Goal: Task Accomplishment & Management: Manage account settings

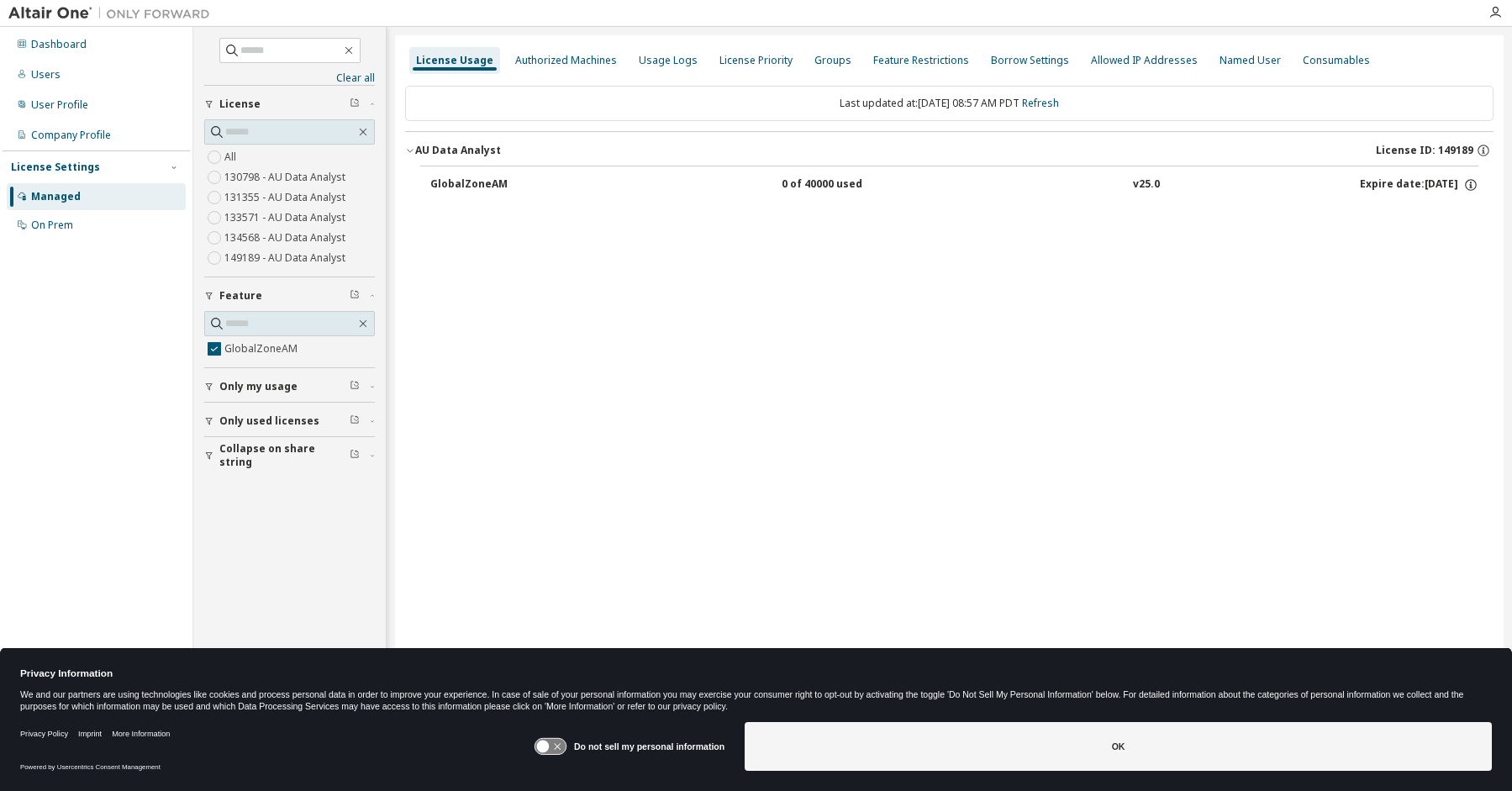
click at [429, 180] on div "GlobalZoneAM 0 of 40000 used v25.0 Expire date: [DATE]" at bounding box center [948, 182] width 1058 height 34
click at [449, 182] on div "GlobalZoneAM" at bounding box center [506, 184] width 151 height 15
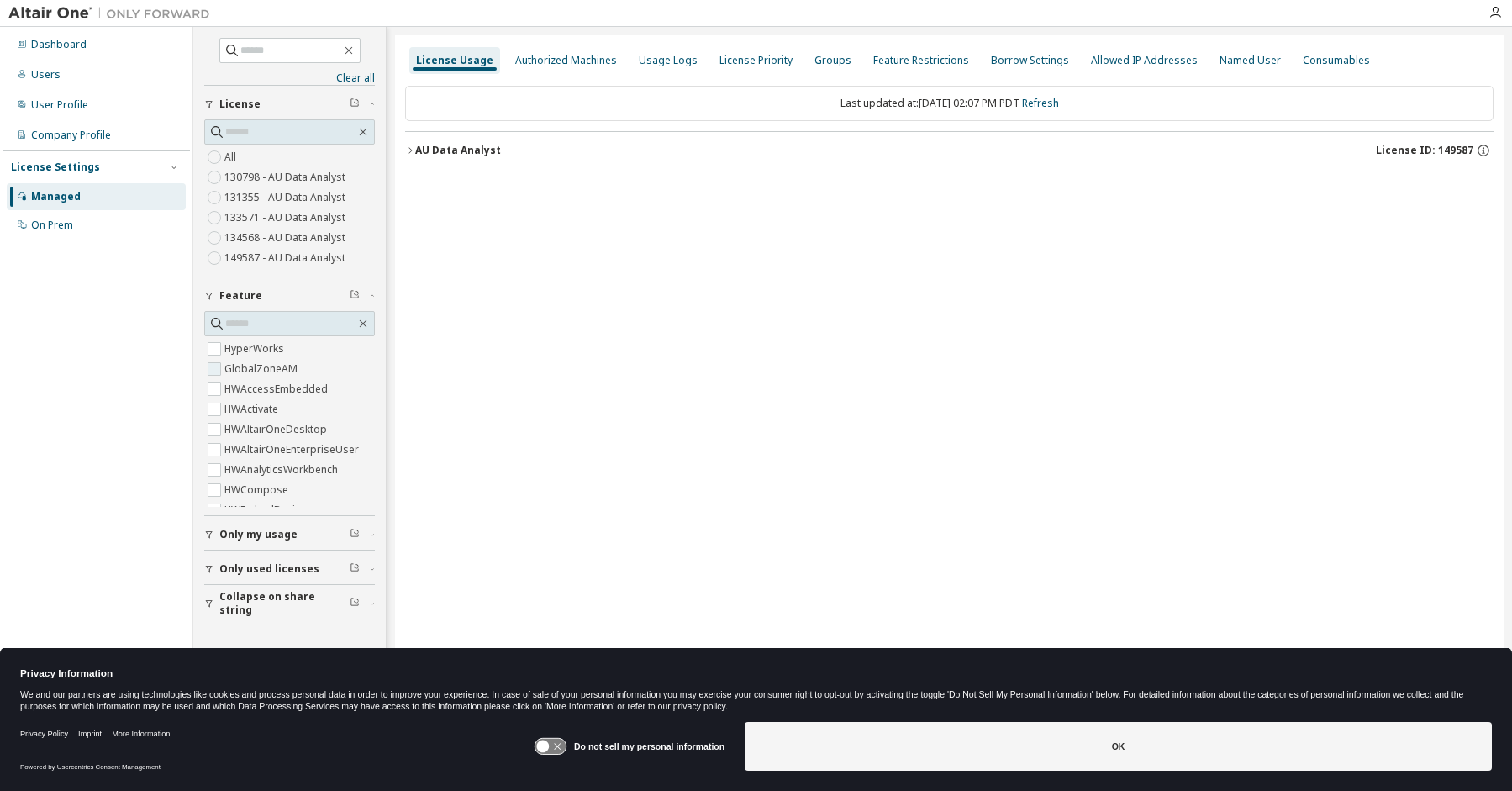
click at [231, 368] on label "GlobalZoneAM" at bounding box center [262, 369] width 76 height 20
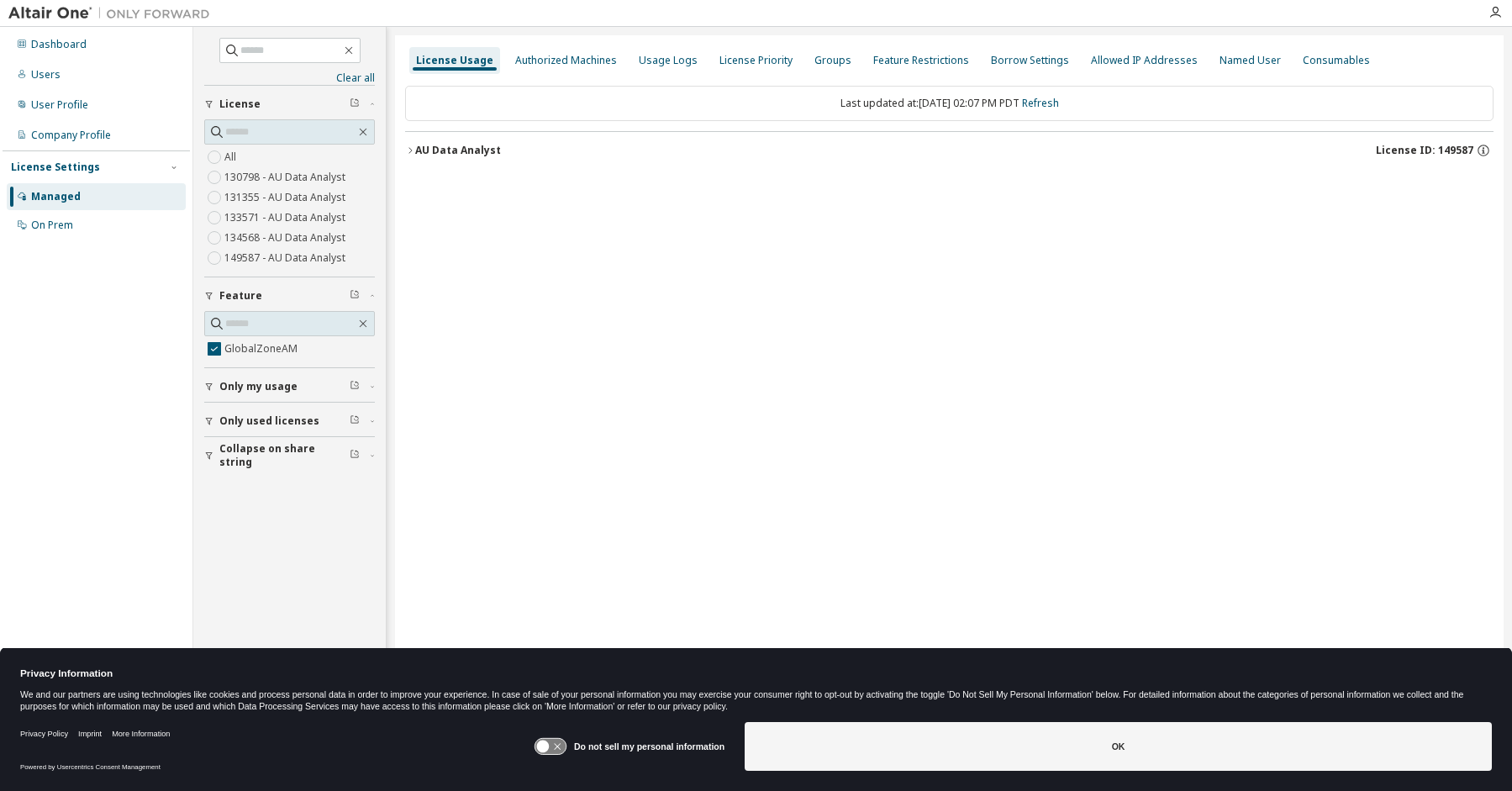
click at [410, 148] on icon "button" at bounding box center [410, 150] width 10 height 10
click at [433, 183] on div "GlobalZoneAM" at bounding box center [506, 184] width 151 height 15
click at [660, 58] on div "Usage Logs" at bounding box center [667, 60] width 58 height 13
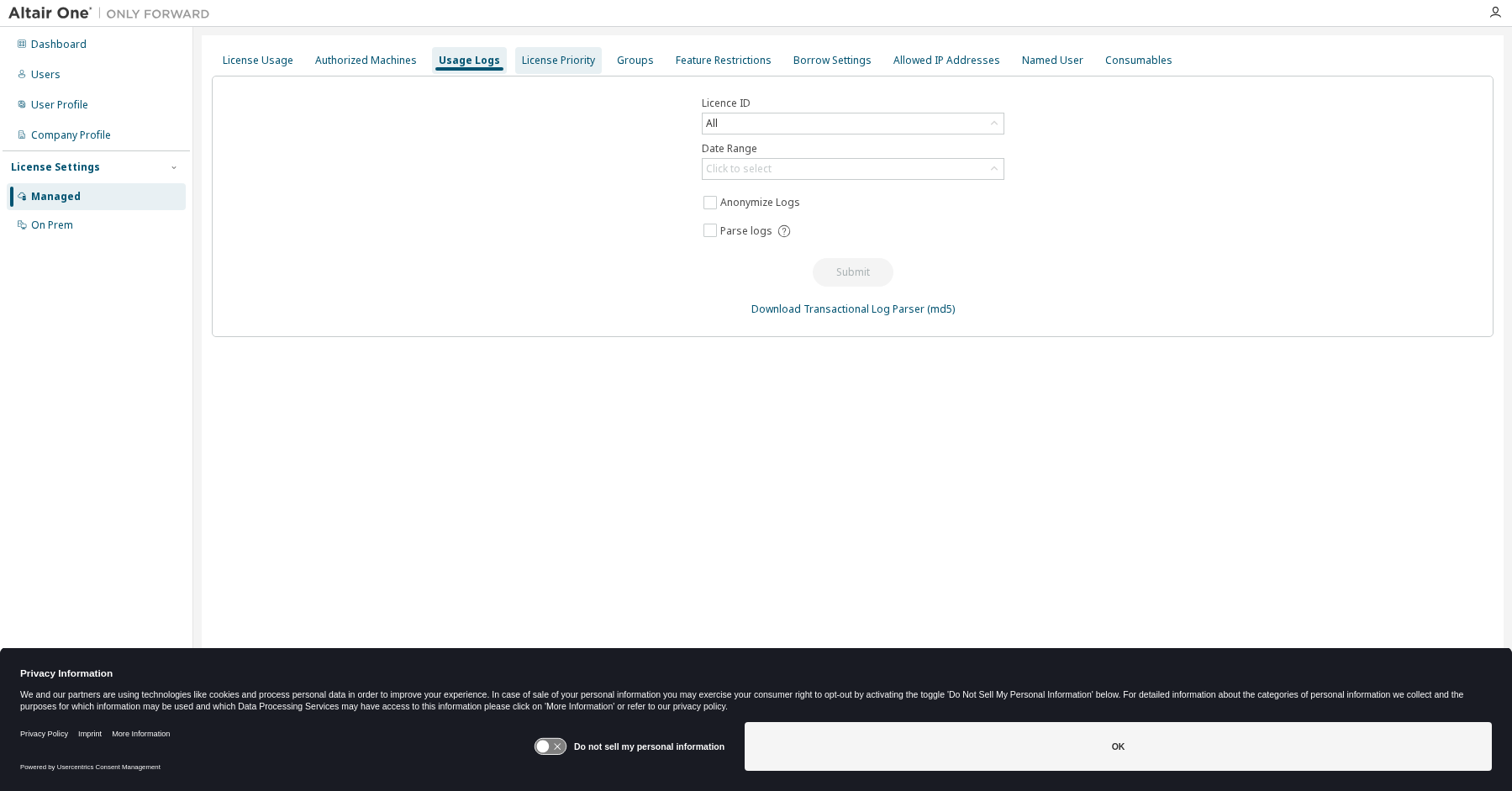
click at [547, 58] on div "License Priority" at bounding box center [558, 60] width 73 height 13
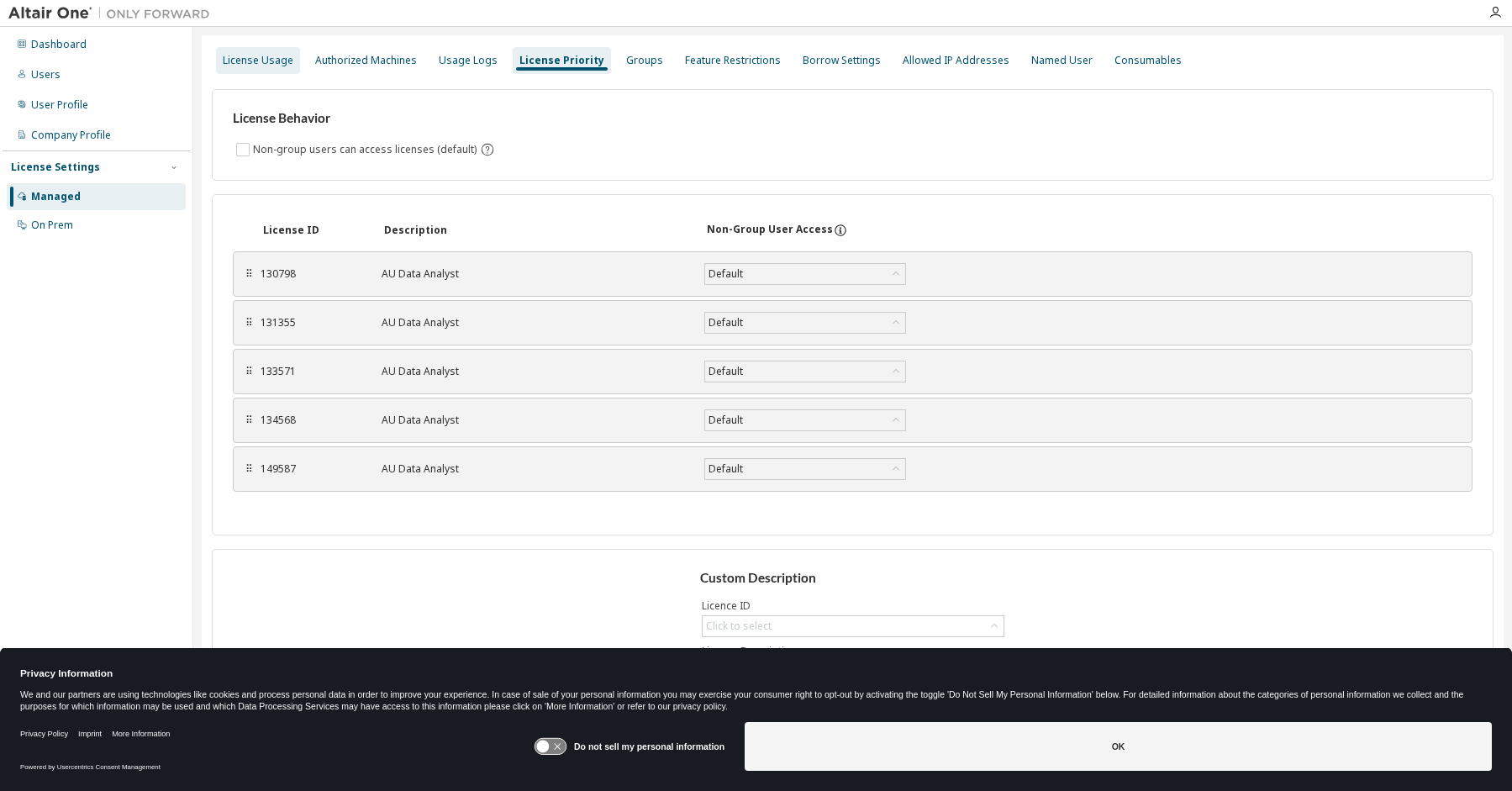
click at [268, 58] on div "License Usage" at bounding box center [258, 60] width 71 height 13
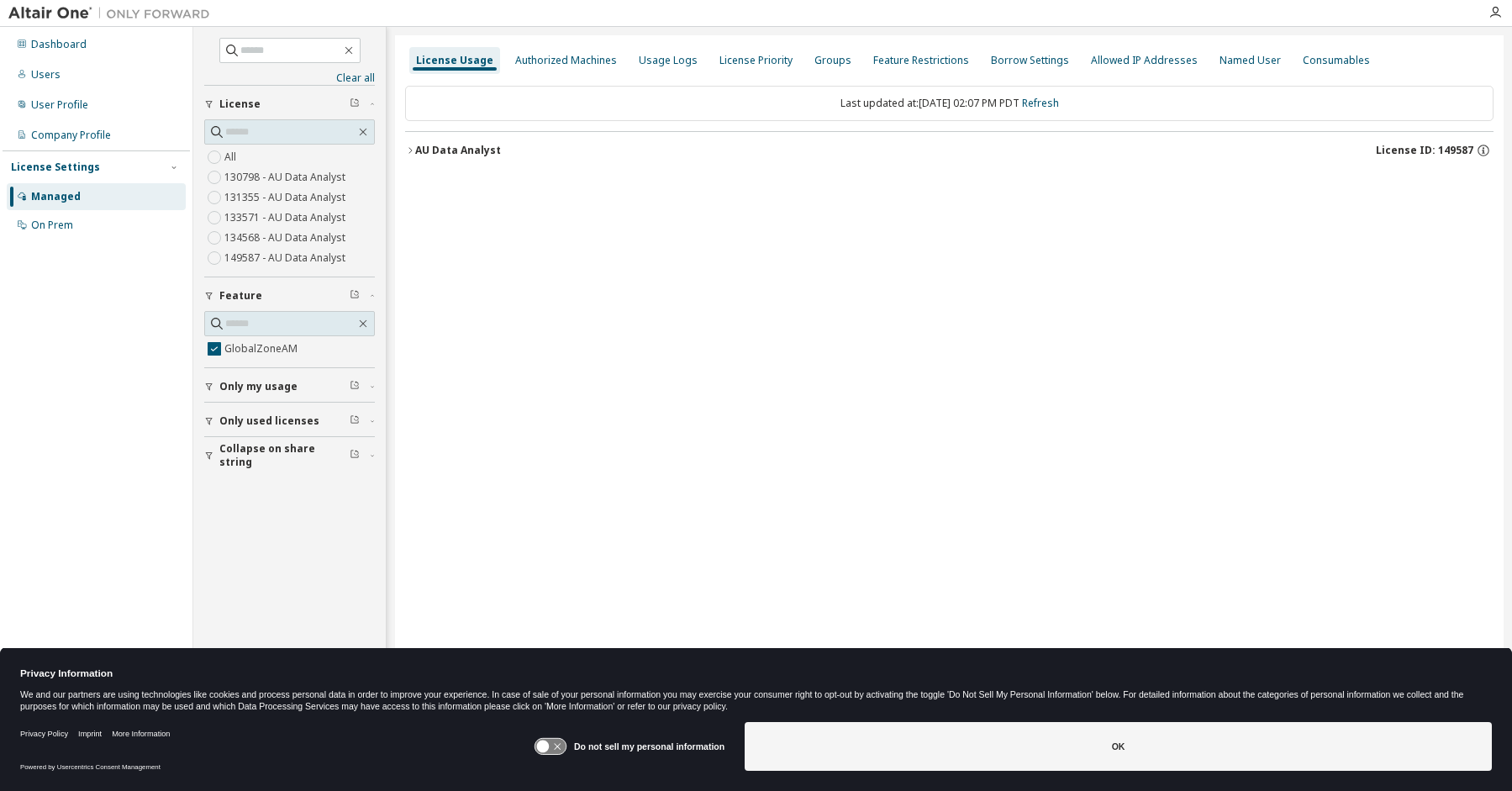
click at [412, 147] on icon "button" at bounding box center [410, 150] width 10 height 10
